Goal: Transaction & Acquisition: Purchase product/service

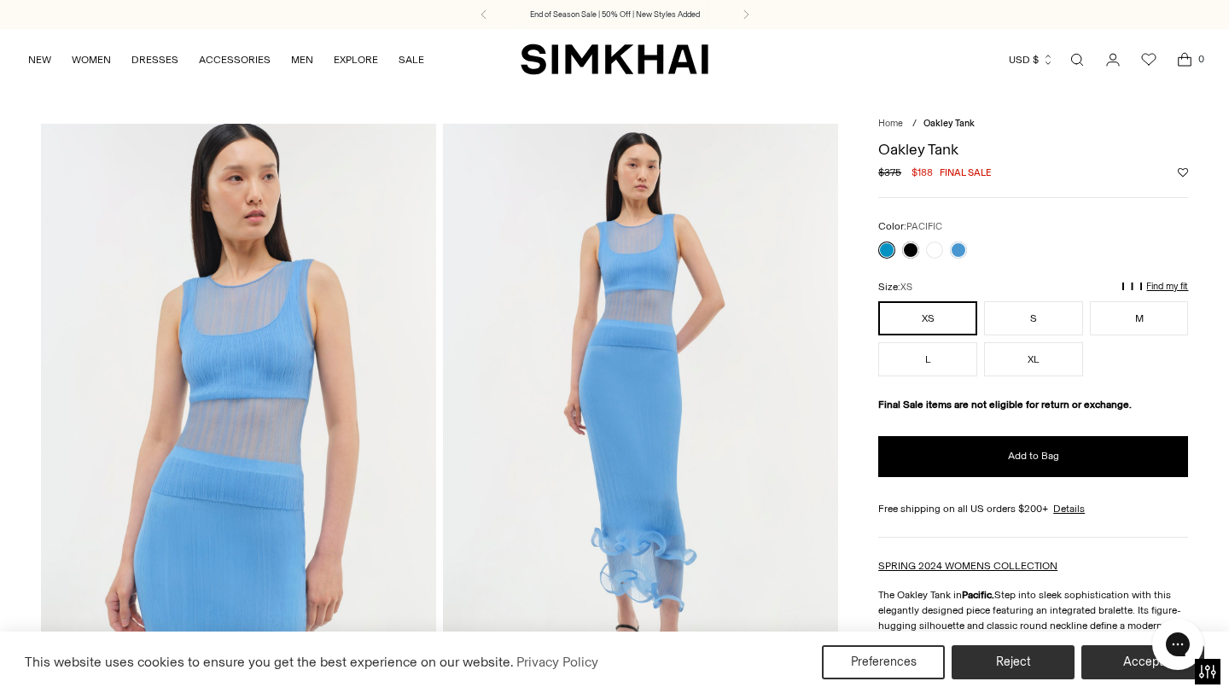
click at [910, 318] on button "XS" at bounding box center [927, 318] width 99 height 34
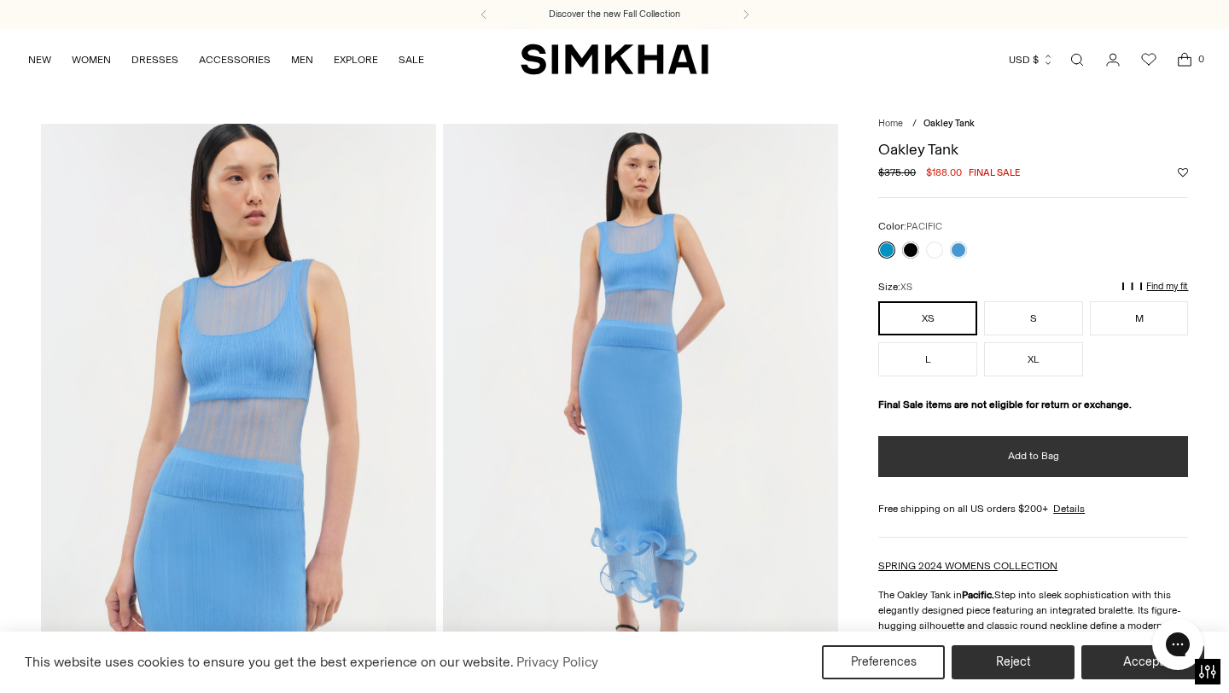
click at [951, 463] on button "Add to Bag" at bounding box center [1033, 456] width 310 height 41
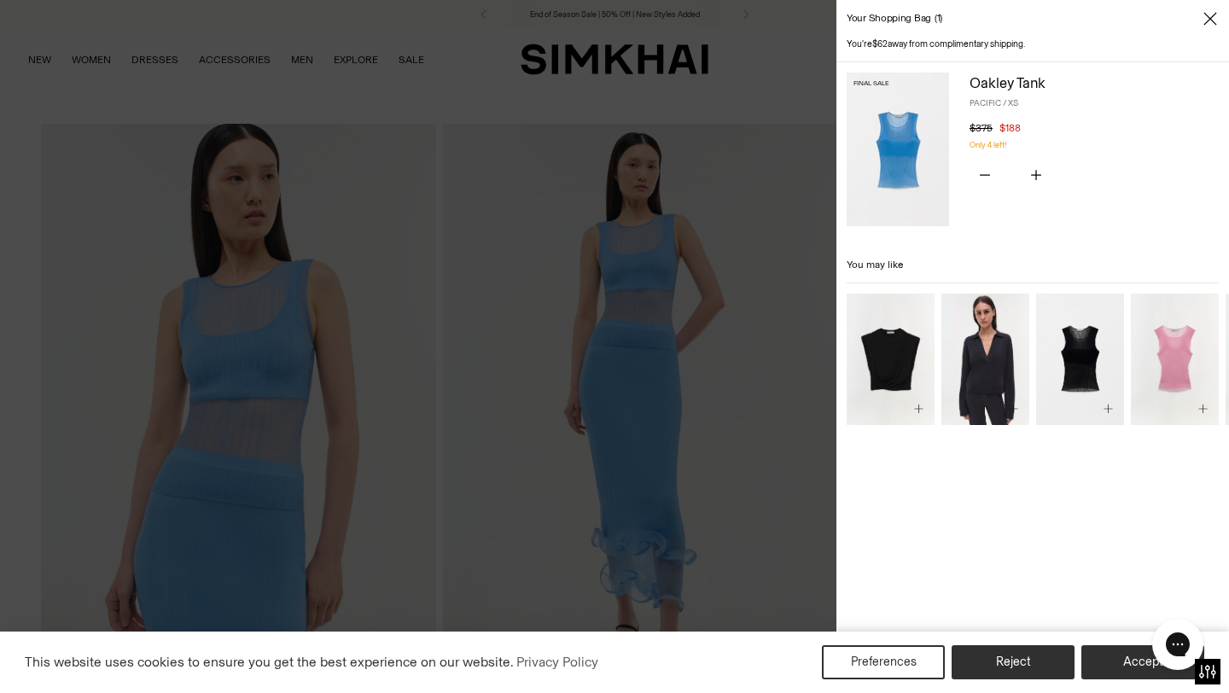
click at [1213, 20] on icon "Close" at bounding box center [1211, 18] width 14 height 17
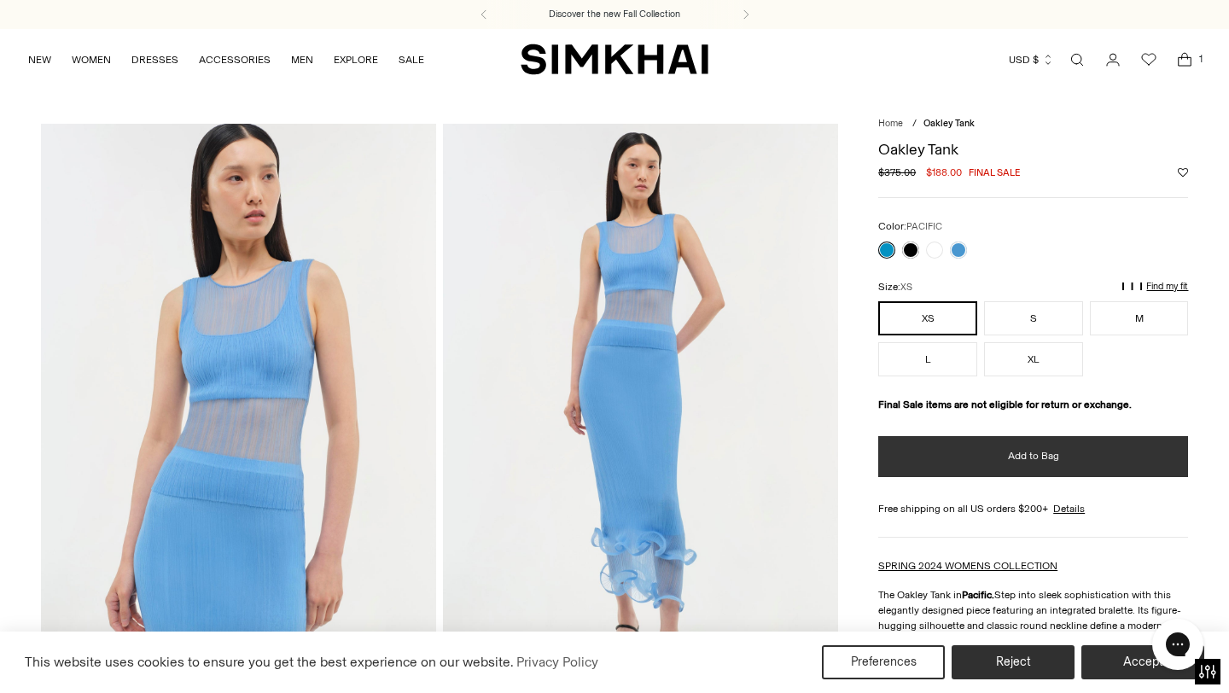
click at [989, 460] on button "Add to Bag" at bounding box center [1033, 456] width 310 height 41
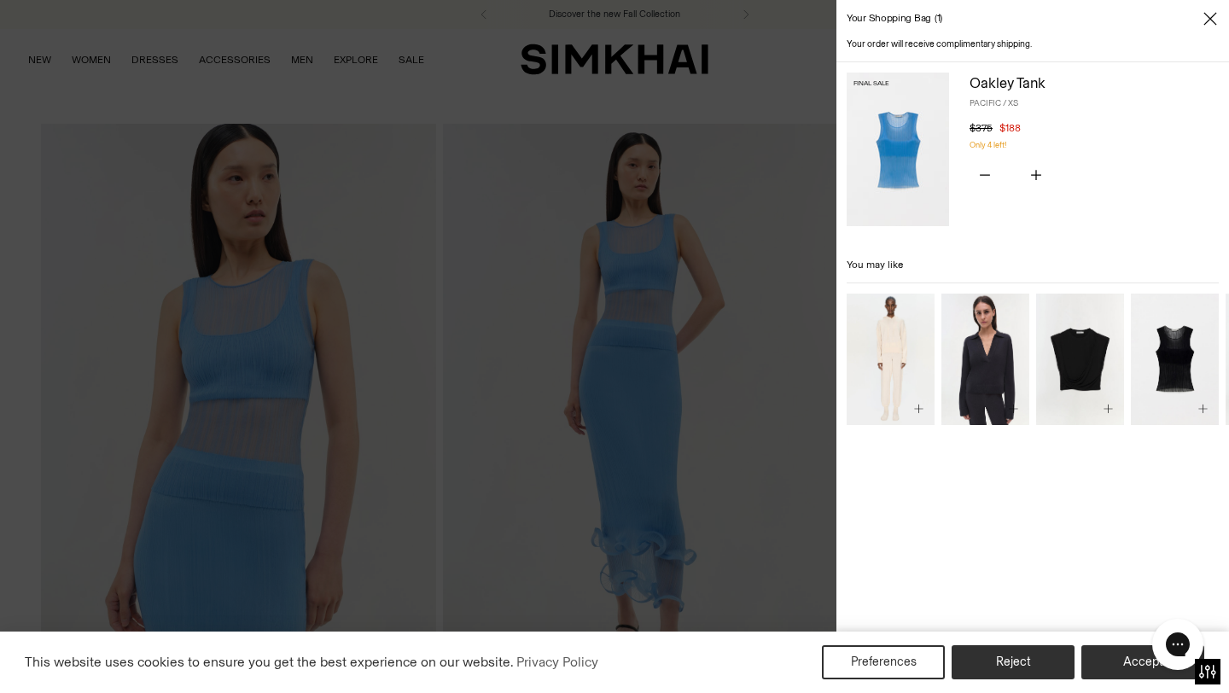
click at [0, 0] on img "Oakley Tank" at bounding box center [0, 0] width 0 height 0
